Goal: Task Accomplishment & Management: Manage account settings

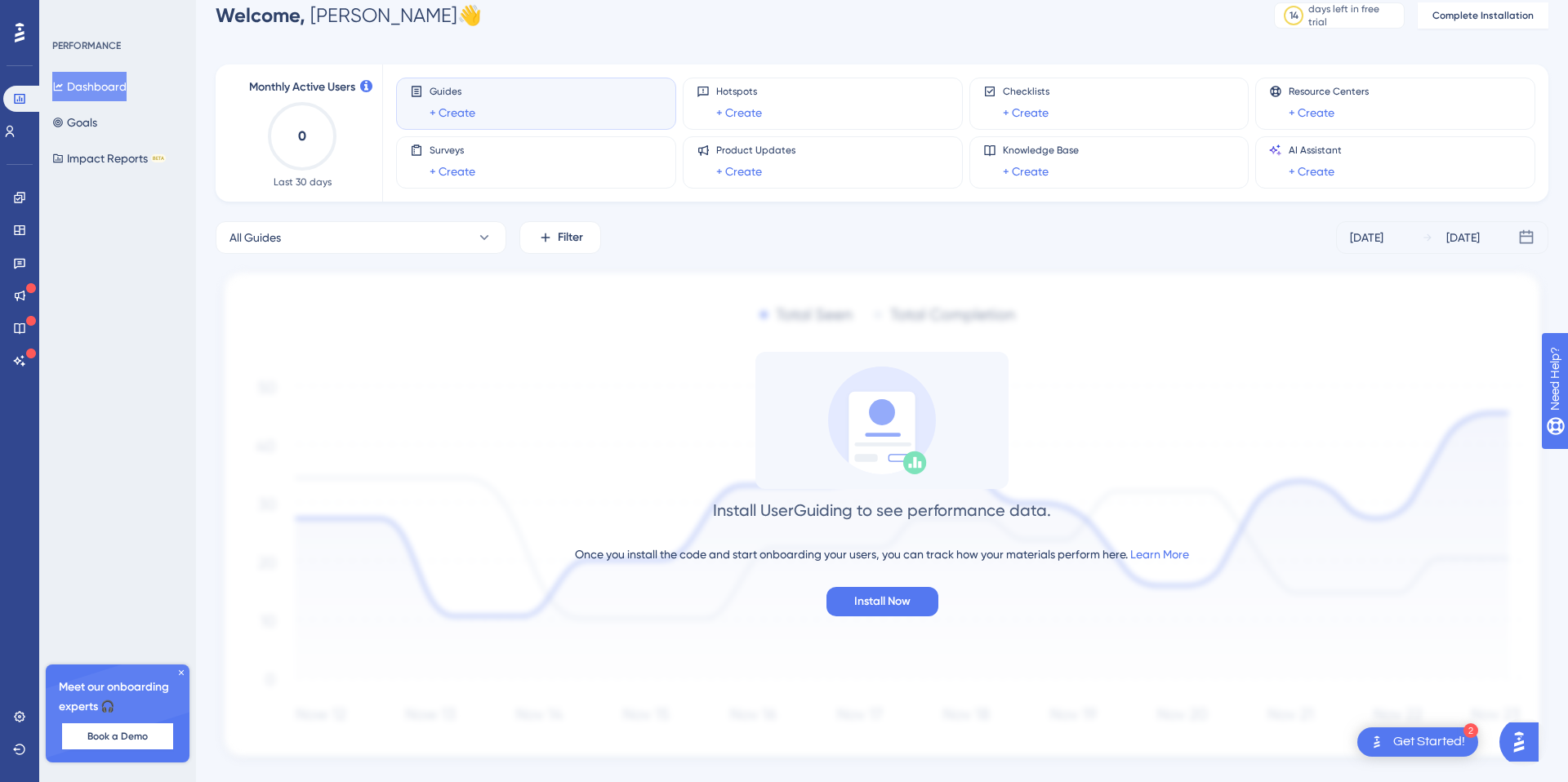
scroll to position [65, 0]
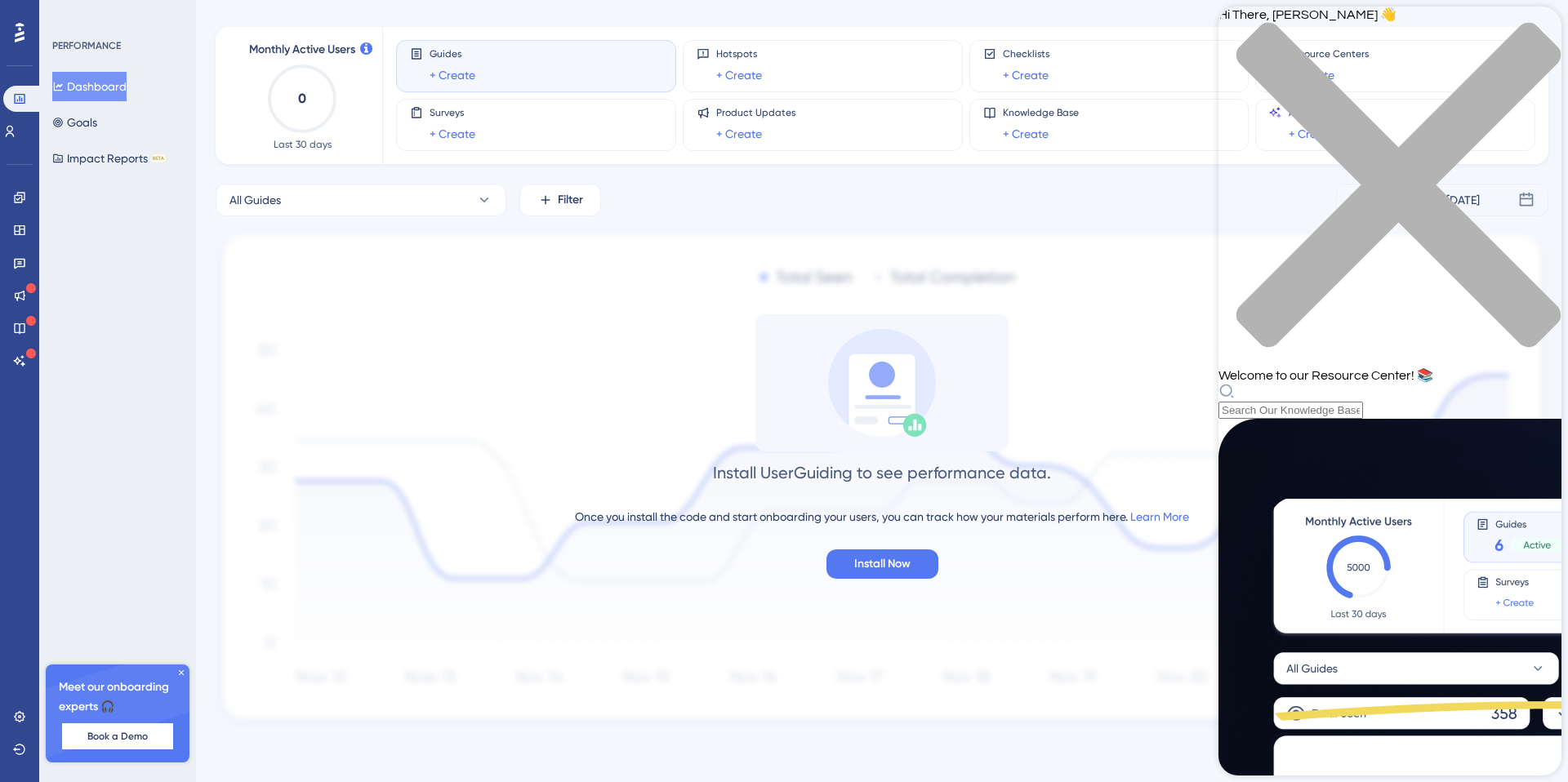
scroll to position [528, 0]
click at [18, 299] on icon at bounding box center [19, 296] width 13 height 13
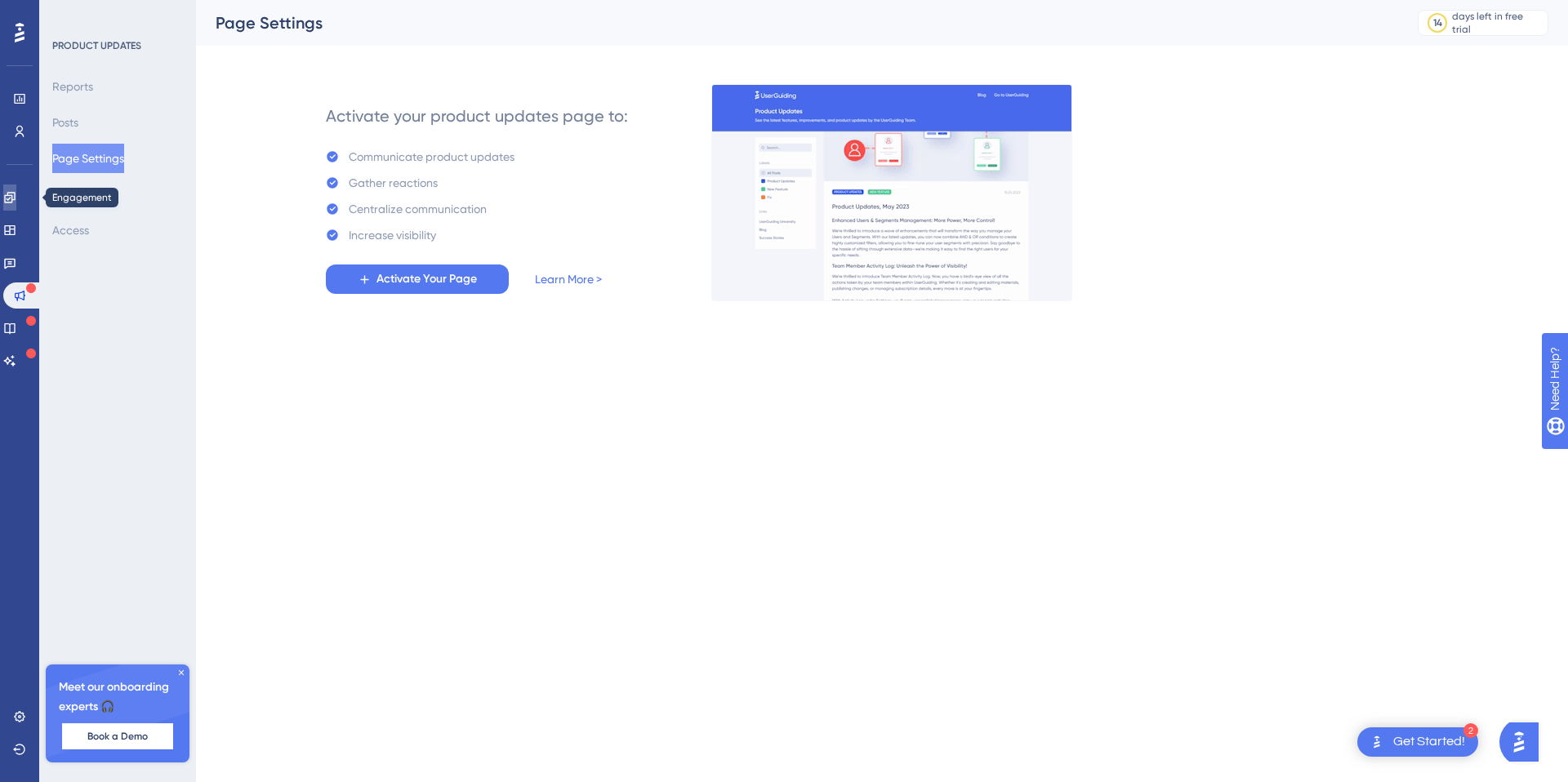
click at [0, 0] on link at bounding box center [0, 0] width 0 height 0
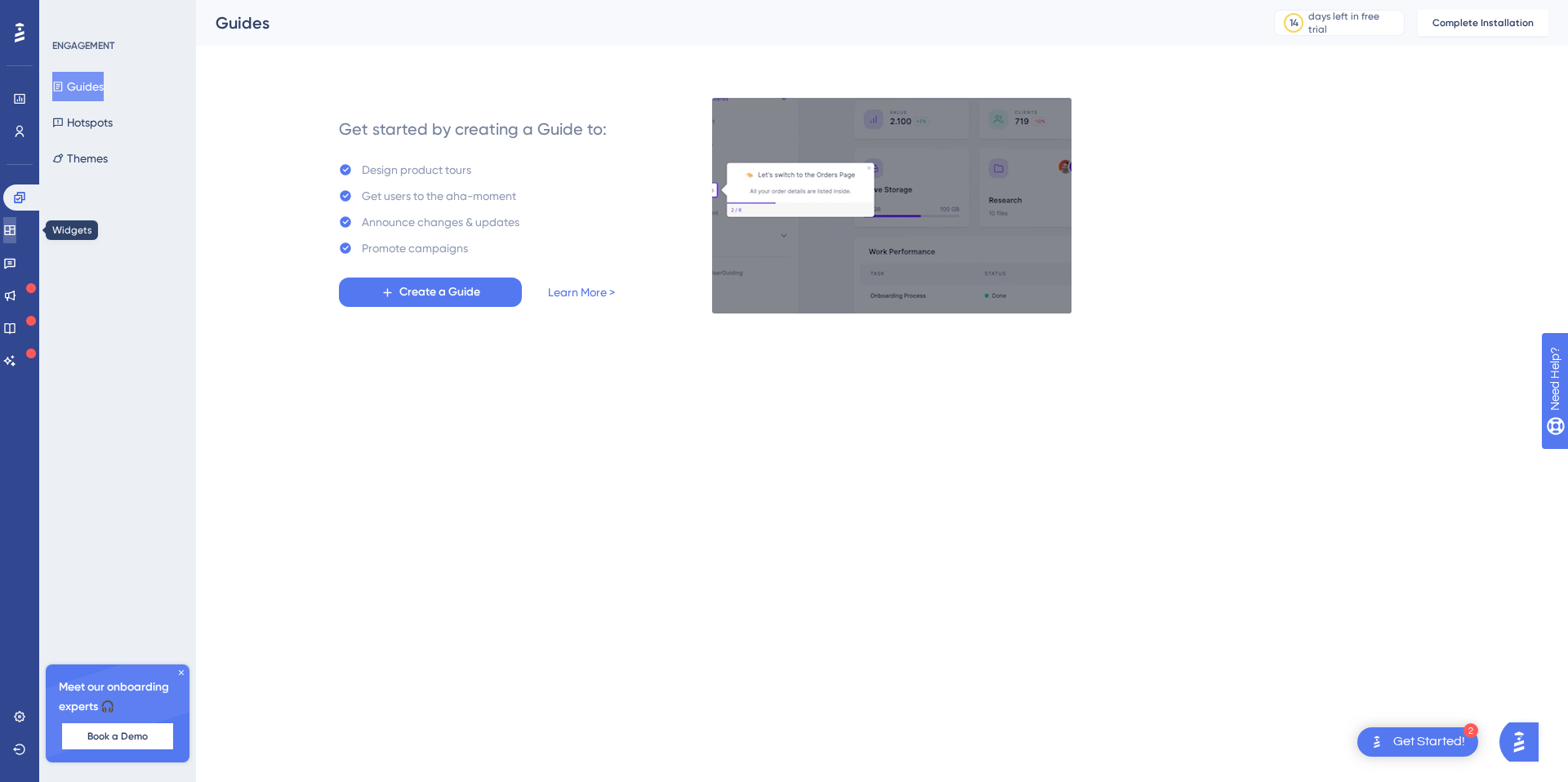
click at [17, 237] on link at bounding box center [10, 230] width 13 height 26
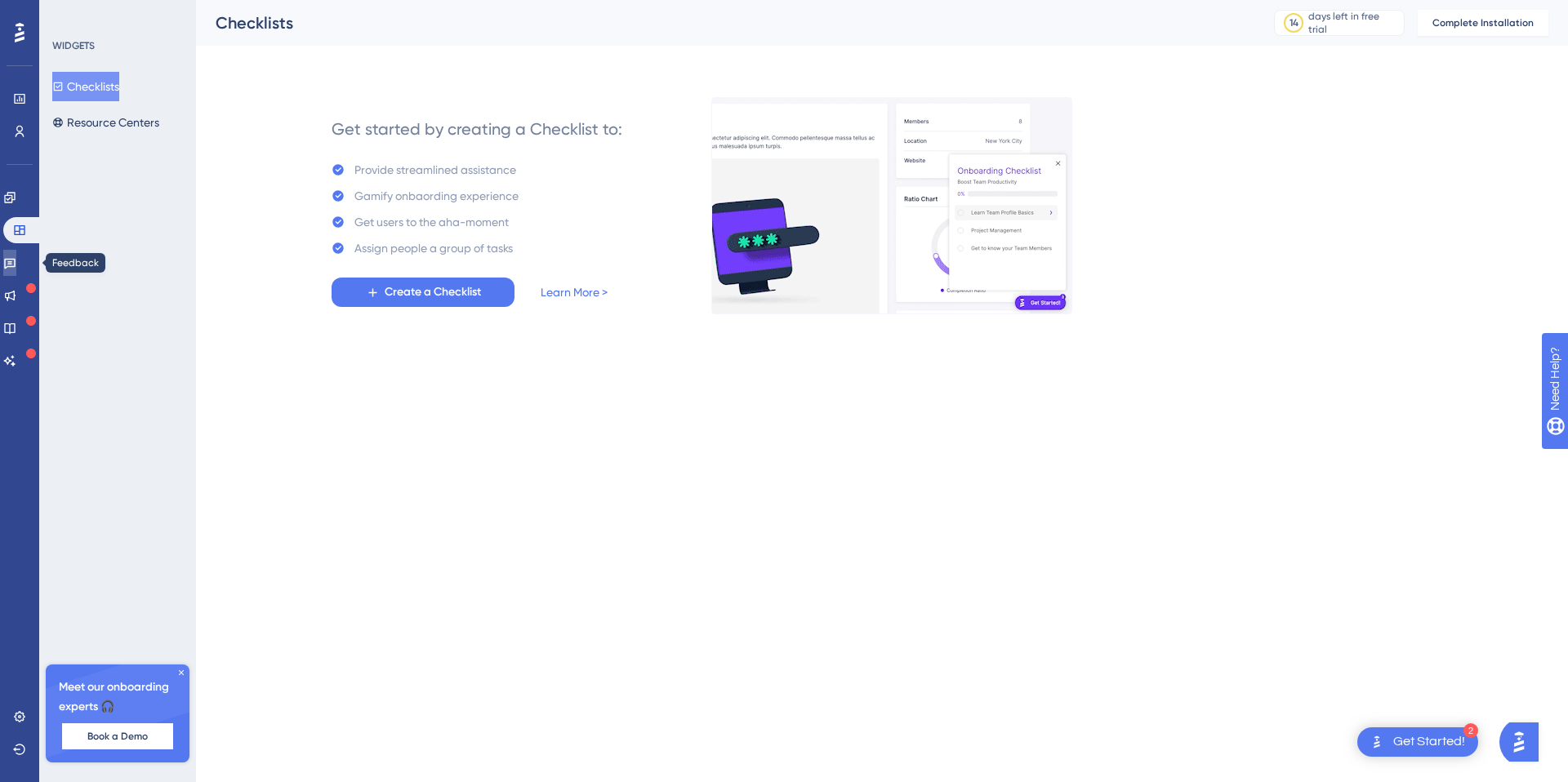
click at [17, 253] on link at bounding box center [10, 263] width 13 height 26
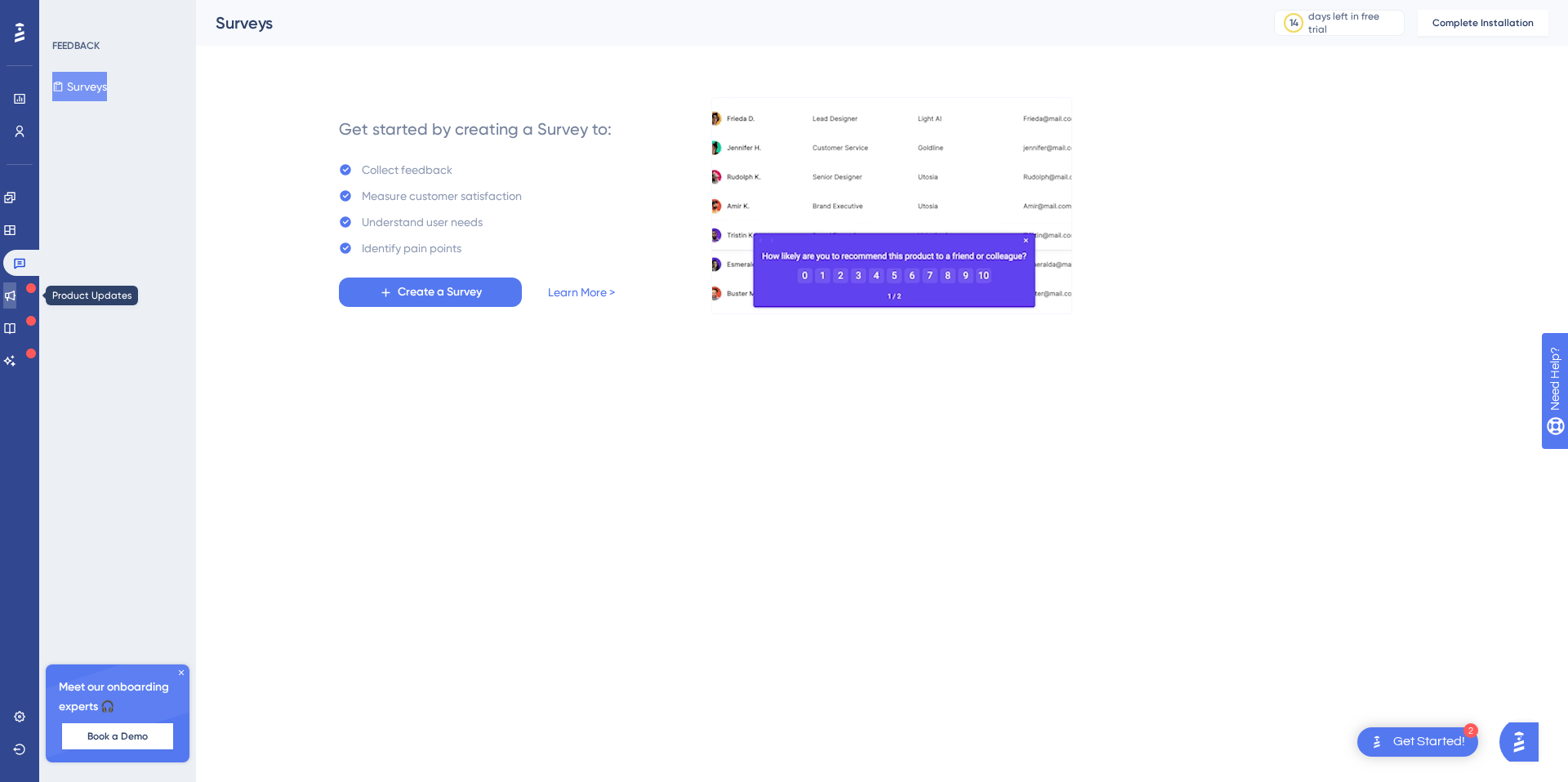
click at [14, 292] on icon at bounding box center [10, 296] width 13 height 13
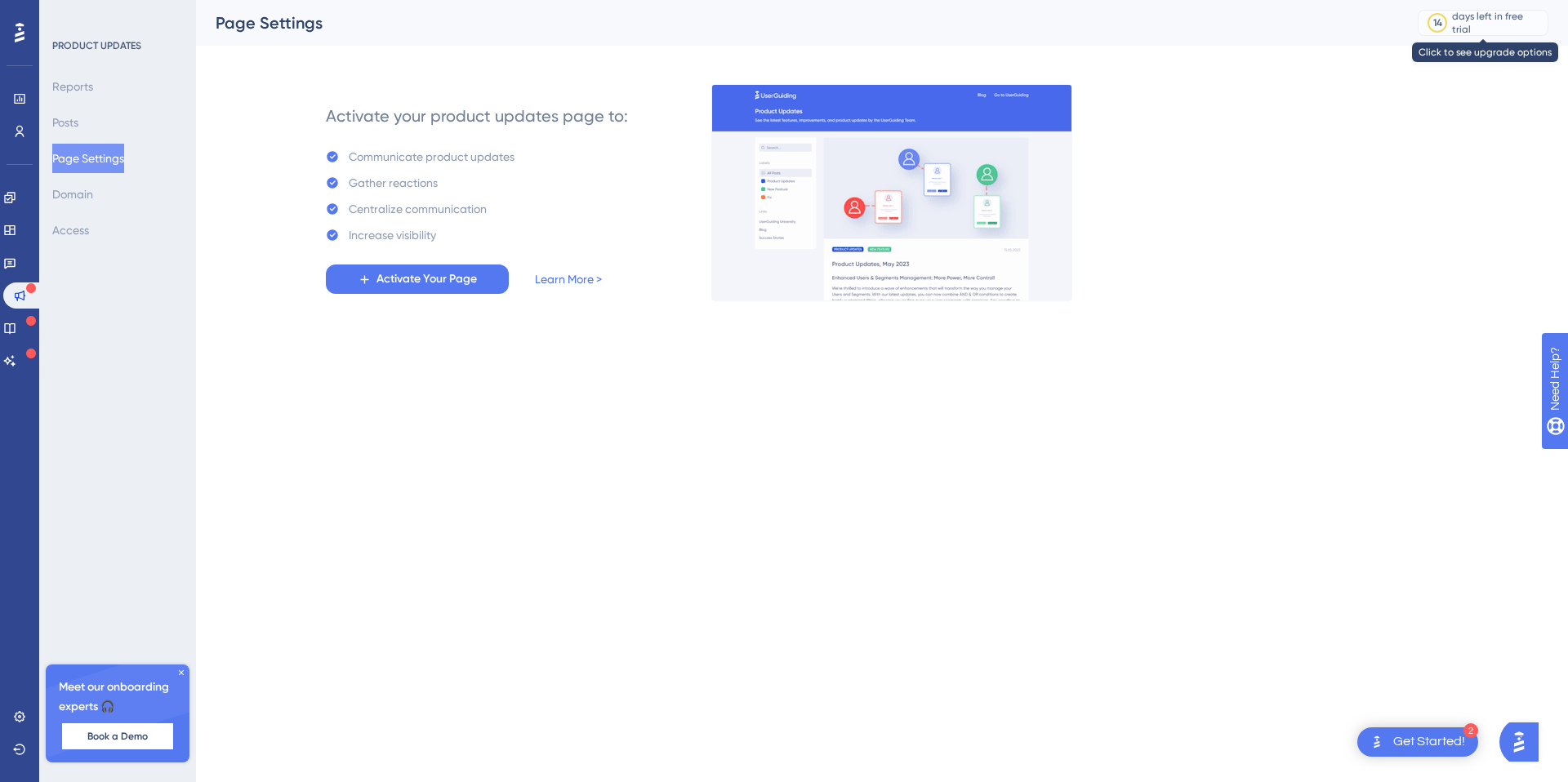
click at [1464, 20] on div "days left in free trial" at bounding box center [1498, 23] width 91 height 26
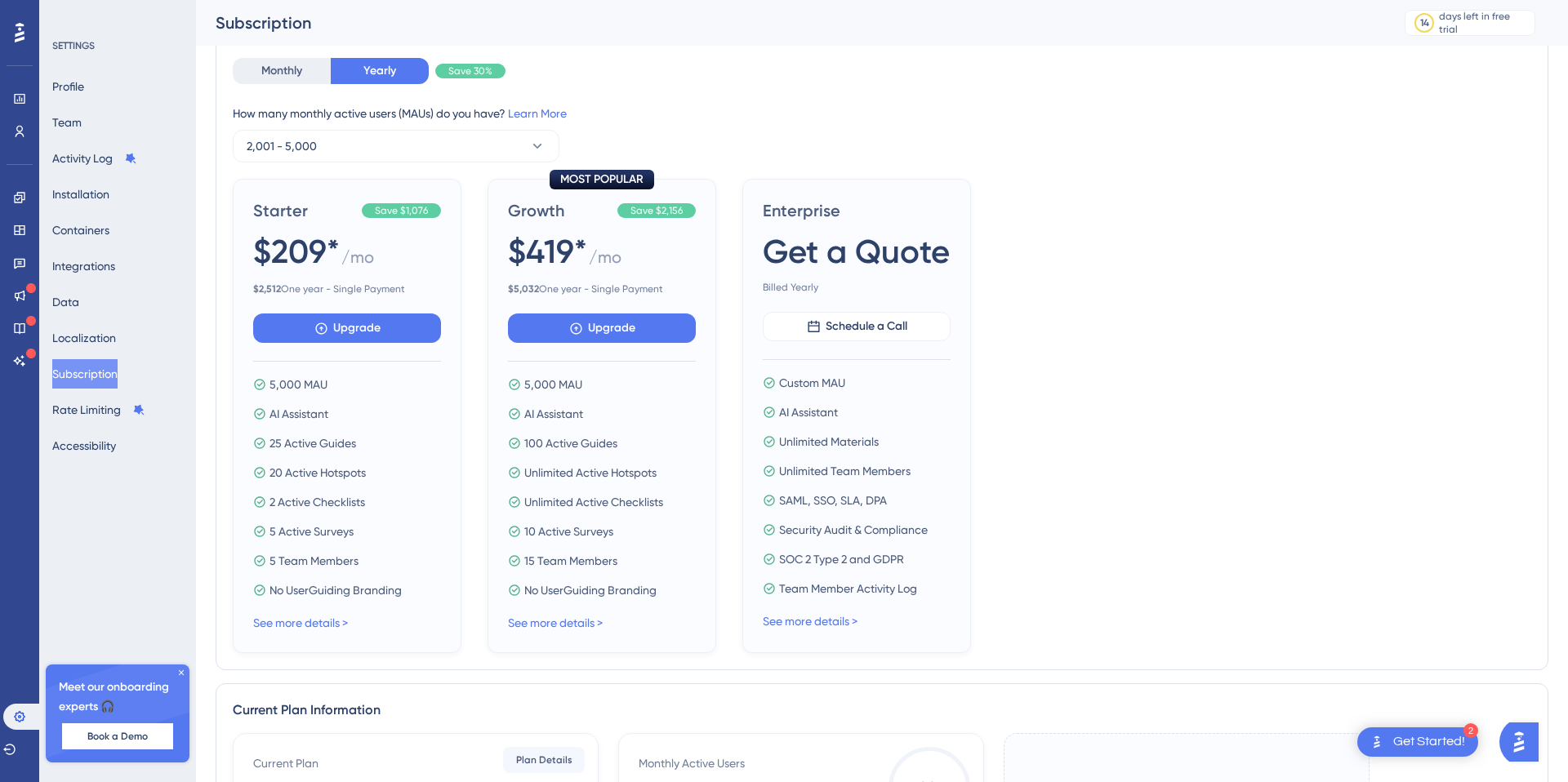
scroll to position [90, 0]
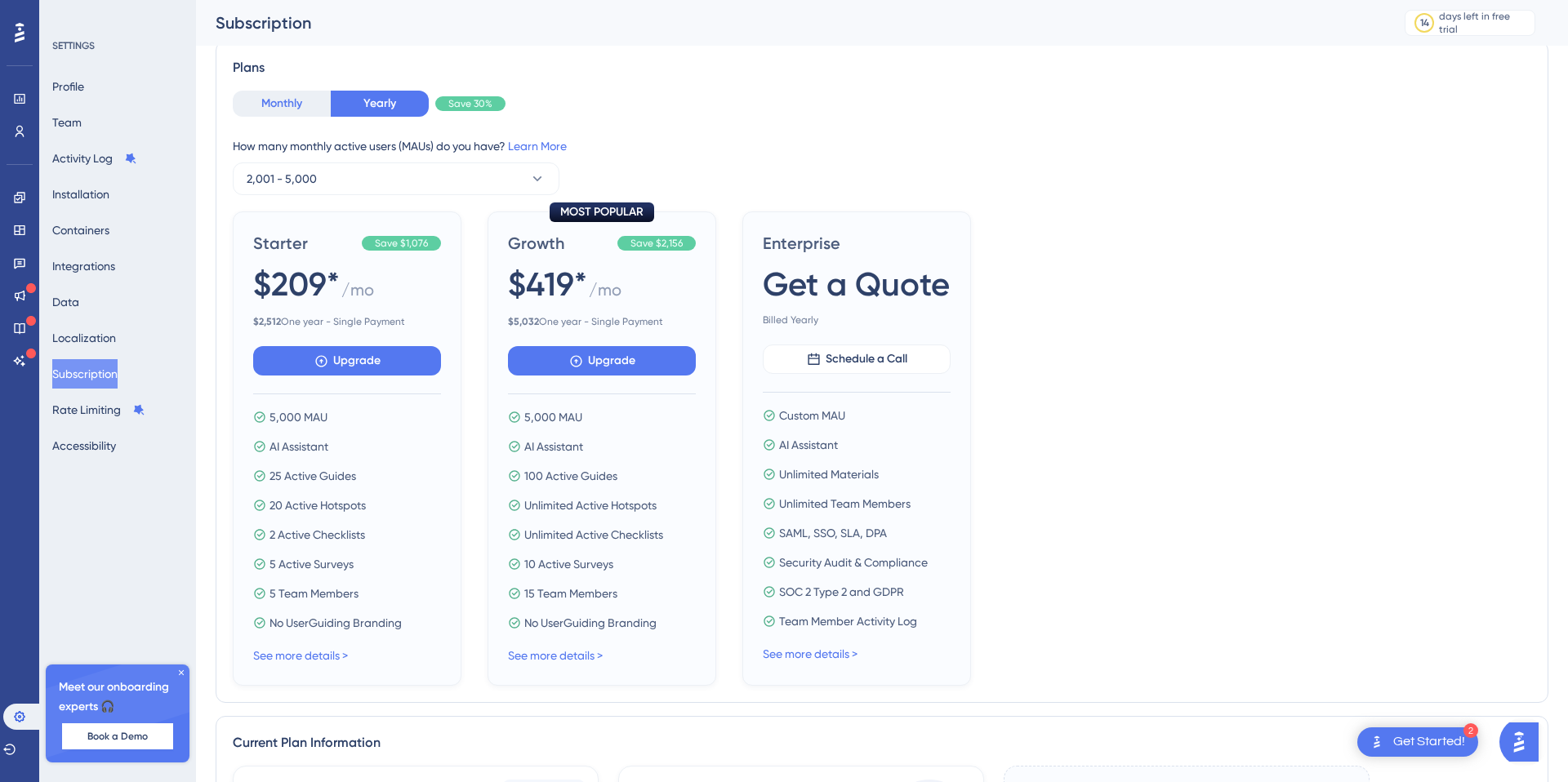
click at [307, 104] on button "Monthly" at bounding box center [282, 104] width 98 height 26
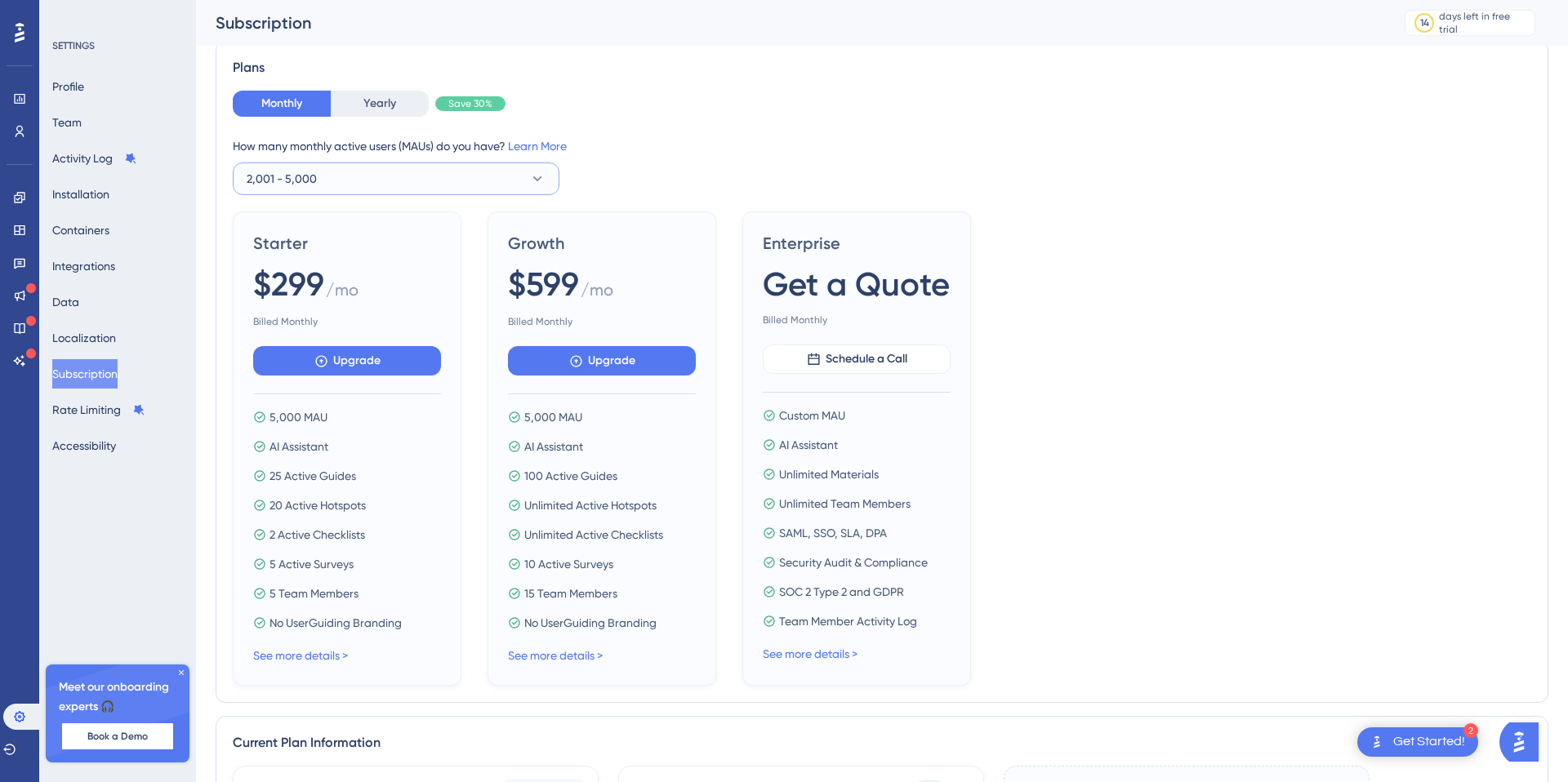
click at [337, 186] on button "2,001 - 5,000" at bounding box center [396, 178] width 326 height 32
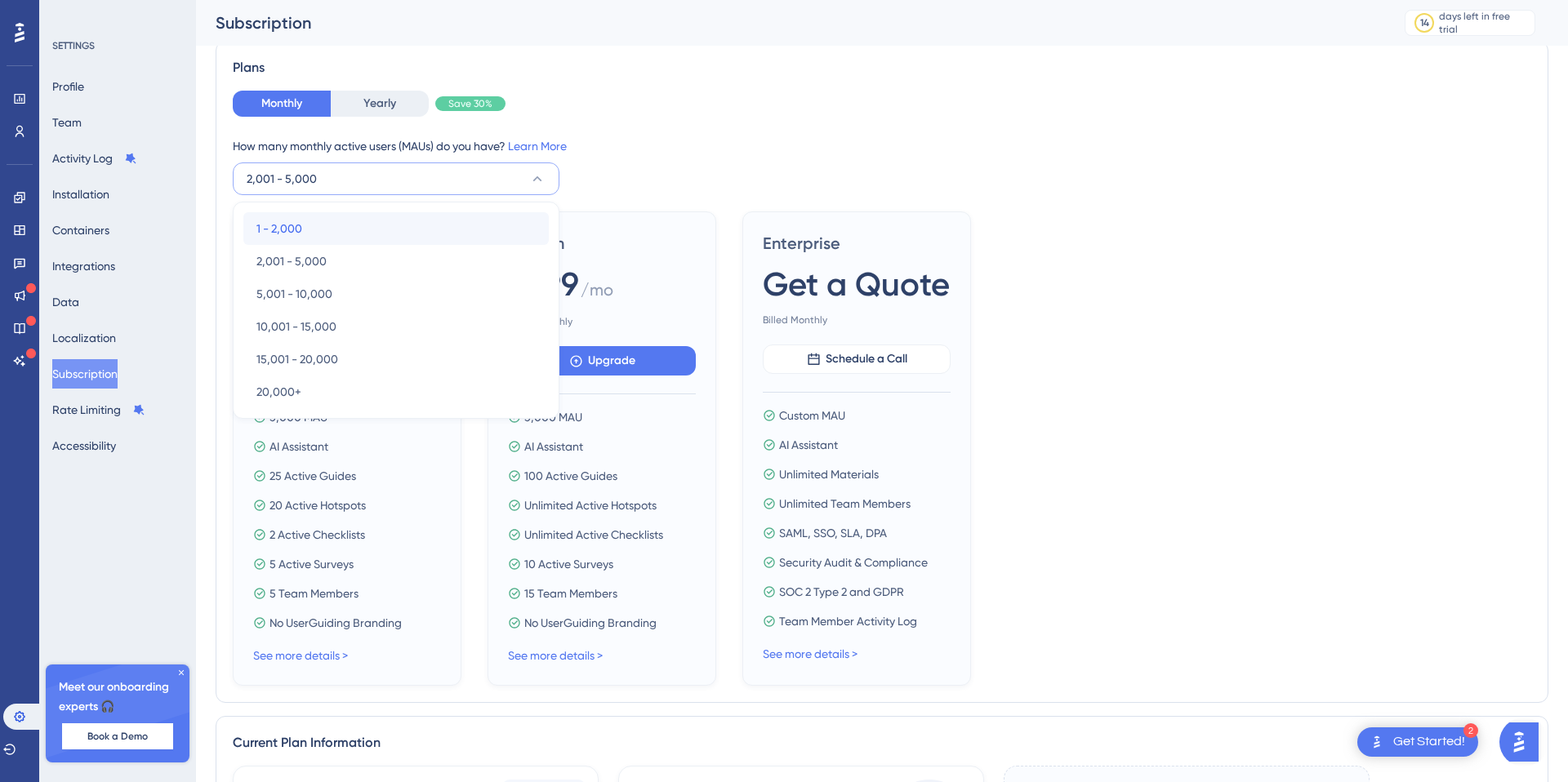
click at [330, 221] on div "1 - 2,000 1 - 2,000" at bounding box center [396, 228] width 279 height 32
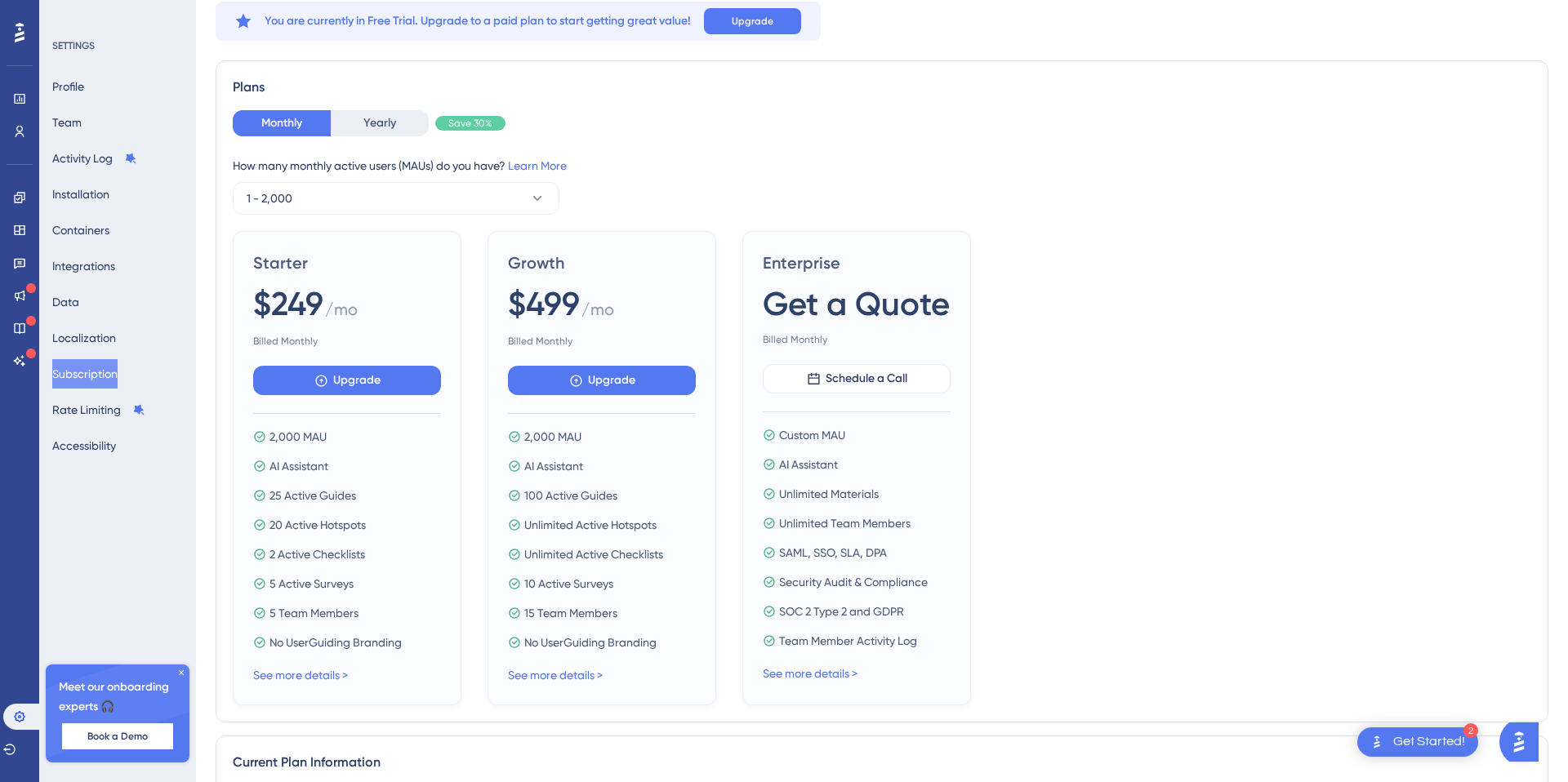
scroll to position [0, 0]
